Goal: Ask a question

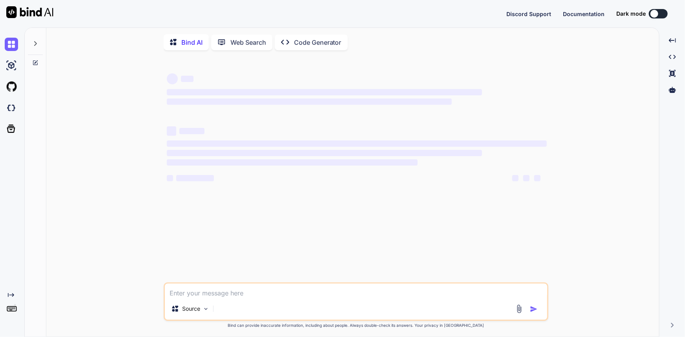
type textarea "x"
click at [221, 295] on textarea at bounding box center [356, 291] width 382 height 14
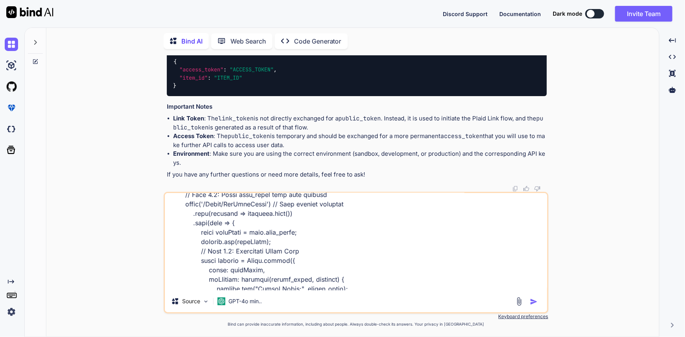
scroll to position [5763, 0]
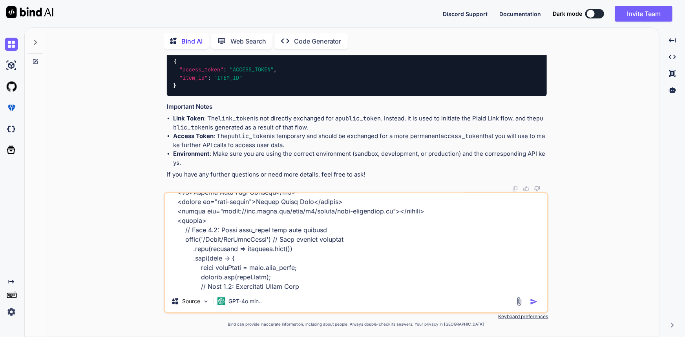
drag, startPoint x: 191, startPoint y: 247, endPoint x: 348, endPoint y: 246, distance: 157.7
click at [348, 246] on textarea at bounding box center [356, 241] width 382 height 97
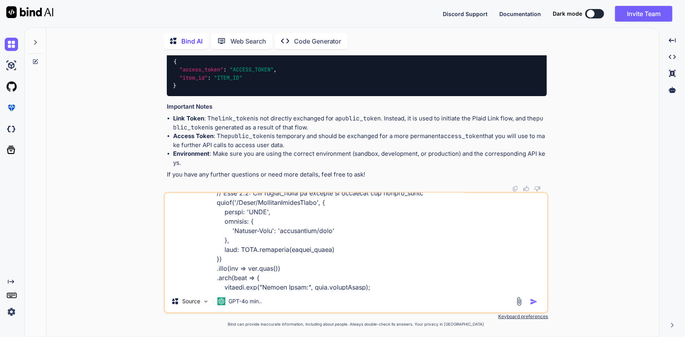
scroll to position [5987, 0]
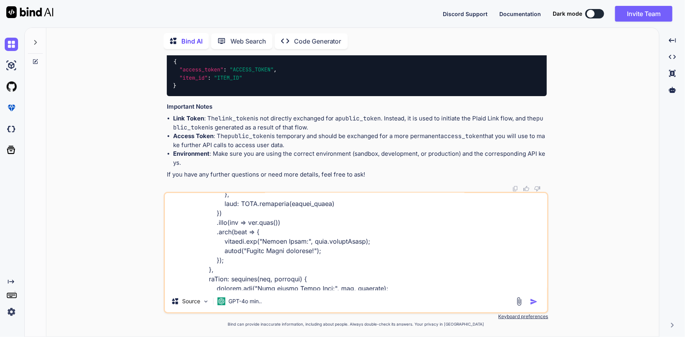
click at [197, 287] on textarea at bounding box center [356, 241] width 382 height 97
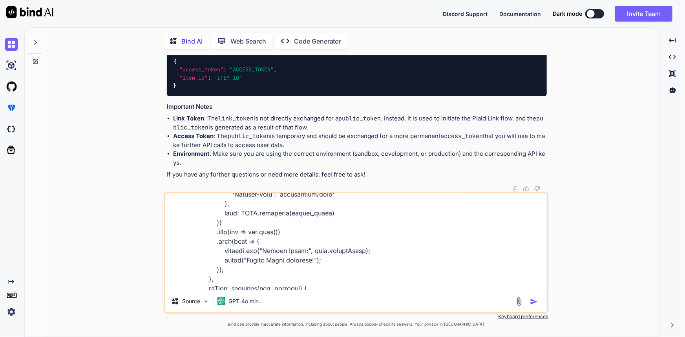
scroll to position [5996, 0]
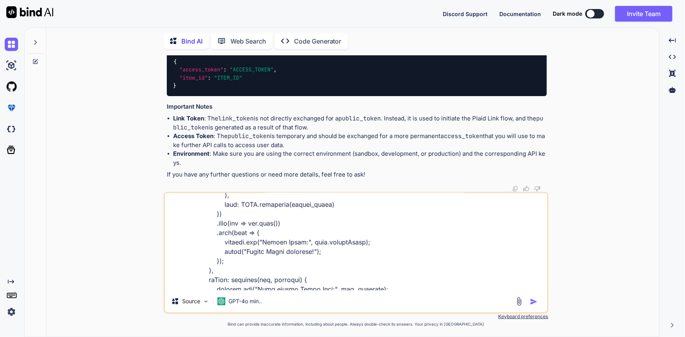
click at [197, 287] on textarea at bounding box center [356, 241] width 382 height 97
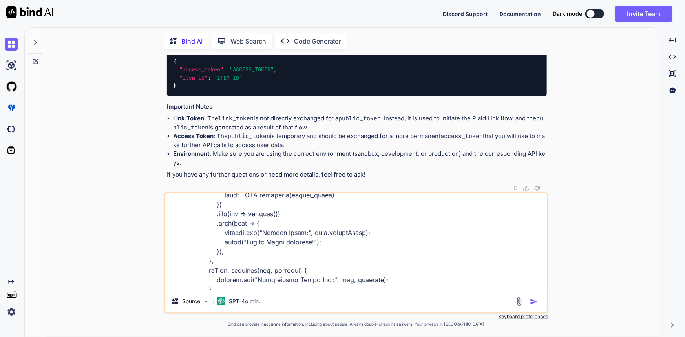
type textarea "<!DOCTYPE html> <html> <head><script type="text/javascript">window.NREUM||(NREU…"
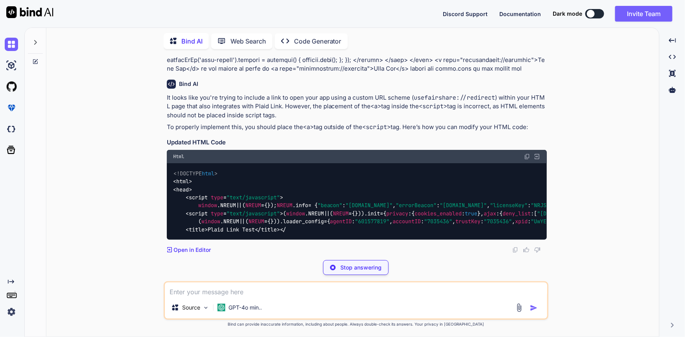
scroll to position [8629, 0]
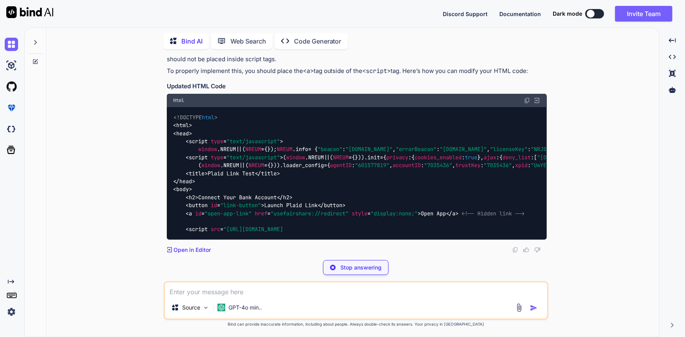
drag, startPoint x: 78, startPoint y: 165, endPoint x: 110, endPoint y: 141, distance: 40.4
click at [110, 141] on div "You how to pass the instance savedInstanceState where we can get it protected o…" at bounding box center [356, 195] width 606 height 281
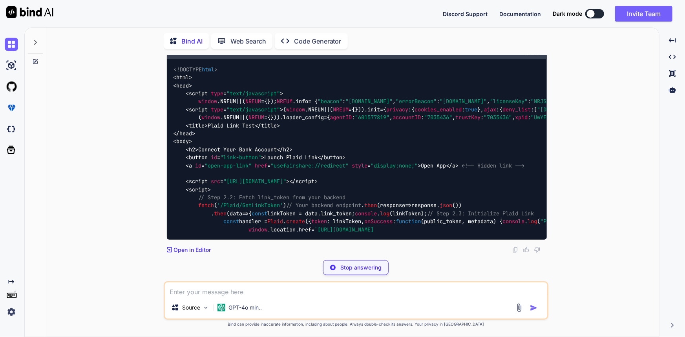
scroll to position [8804, 0]
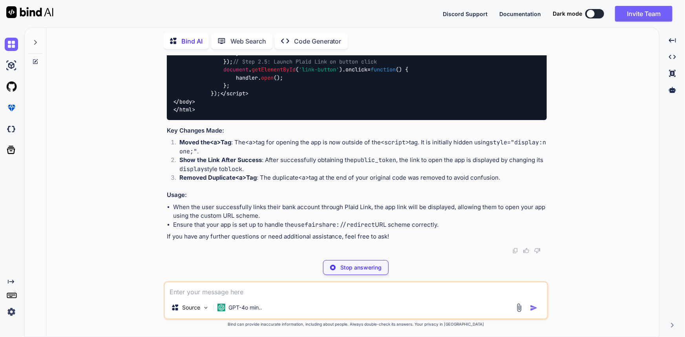
click at [396, 49] on span "display" at bounding box center [407, 45] width 22 height 7
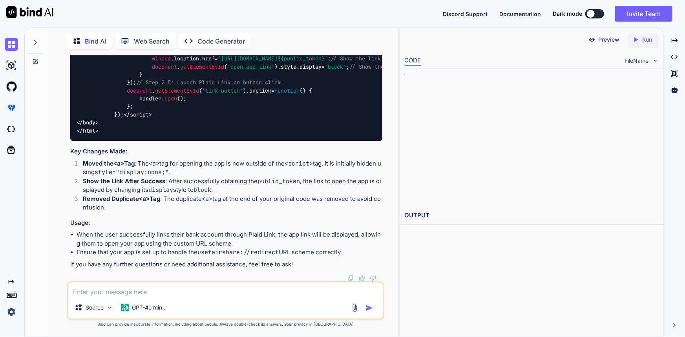
scroll to position [9837, 0]
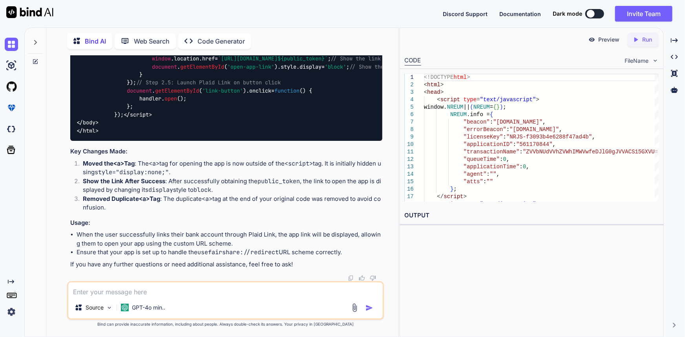
click at [247, 141] on div "<!DOCTYPE html > < html > < head > < script type = "text/javascript" > window .…" at bounding box center [226, 15] width 312 height 253
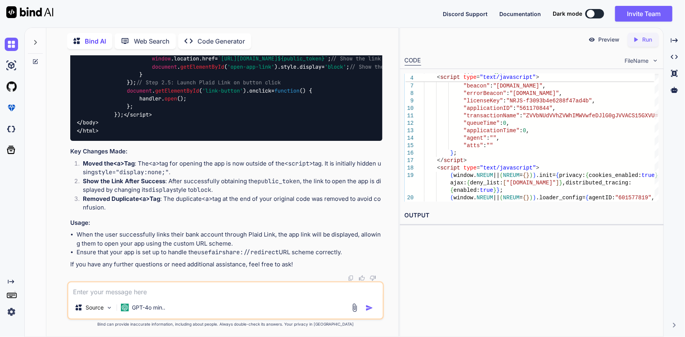
click at [202, 141] on div "<!DOCTYPE html > < html > < head > < script type = "text/javascript" > window .…" at bounding box center [226, 15] width 312 height 253
drag, startPoint x: 89, startPoint y: 157, endPoint x: 341, endPoint y: 157, distance: 252.2
click at [341, 135] on code "<!DOCTYPE html > < html > < head > < script type = "text/javascript" > window .…" at bounding box center [539, 14] width 926 height 240
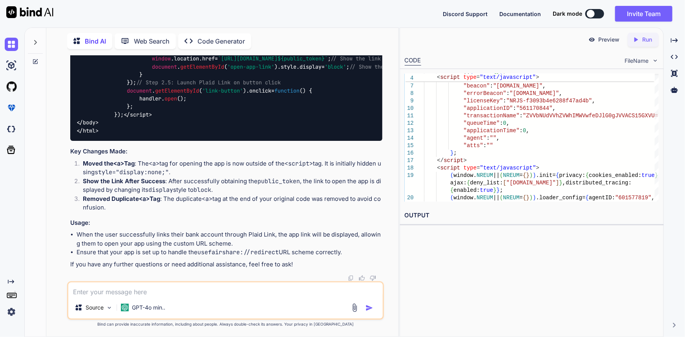
click at [87, 135] on code "<!DOCTYPE html > < html > < head > < script type = "text/javascript" > window .…" at bounding box center [539, 14] width 926 height 240
